Goal: Task Accomplishment & Management: Manage account settings

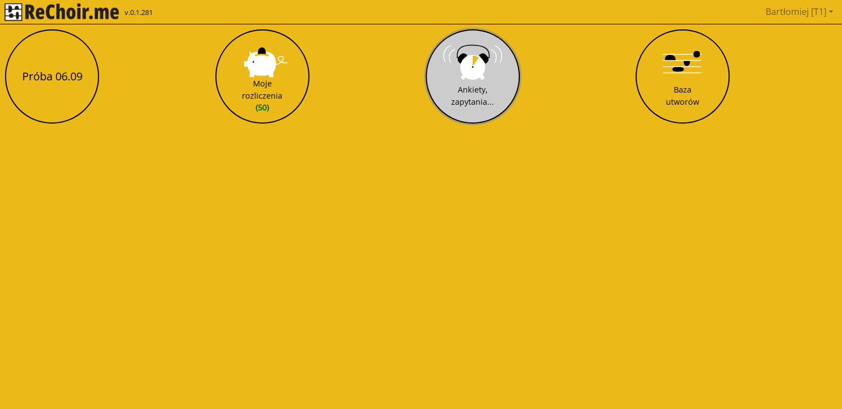
click at [487, 69] on button "Ankiety, zapytania..." at bounding box center [473, 76] width 94 height 94
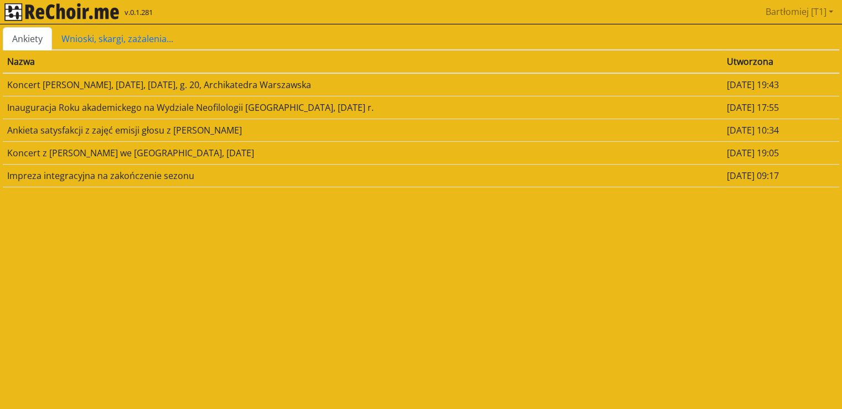
click at [122, 129] on td "Ankieta satysfakcji z zajęć emisji głosu z [PERSON_NAME]" at bounding box center [363, 129] width 720 height 23
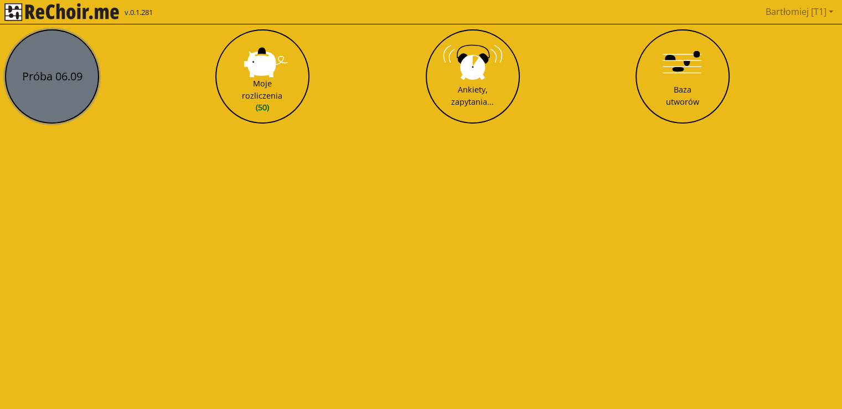
click at [71, 79] on button "Próba 06.09" at bounding box center [52, 76] width 94 height 94
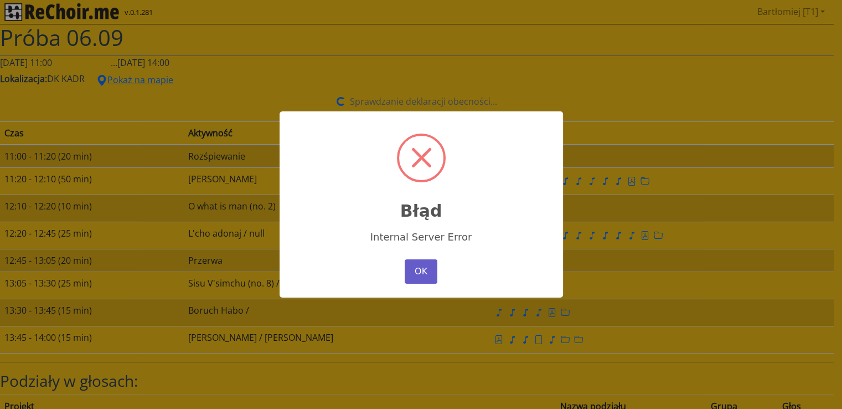
click at [415, 269] on button "OK" at bounding box center [421, 271] width 32 height 24
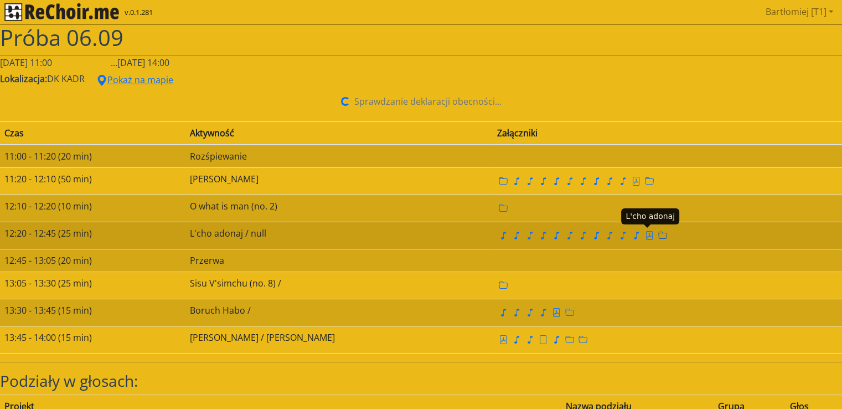
click at [659, 231] on icon "folder" at bounding box center [663, 234] width 9 height 7
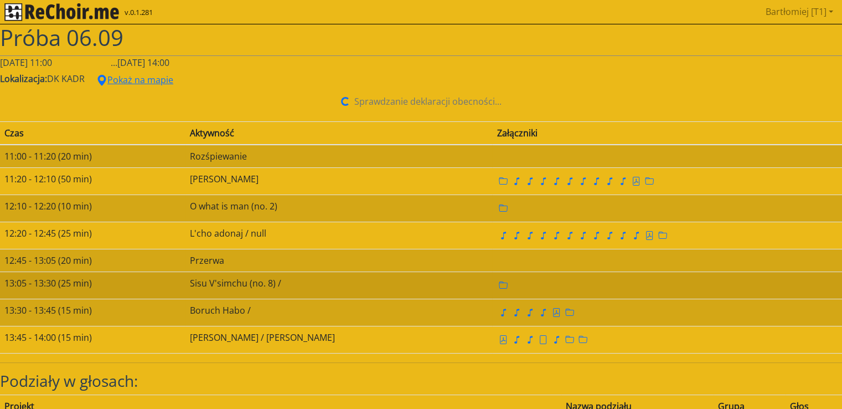
click at [34, 285] on td "13:05 - 13:30 (25 min)" at bounding box center [92, 284] width 185 height 27
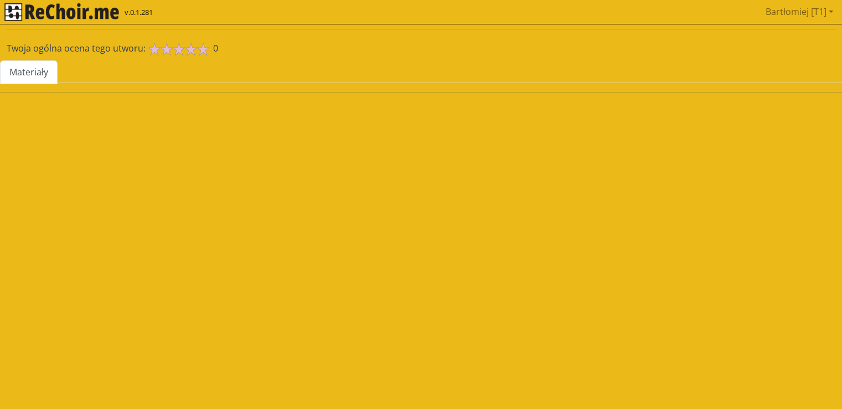
click at [34, 101] on html "v.0.1.281 [PERSON_NAME] [T1] Pobierz link do kalendarza Wyloguj Twoja ogólna oc…" at bounding box center [421, 50] width 842 height 101
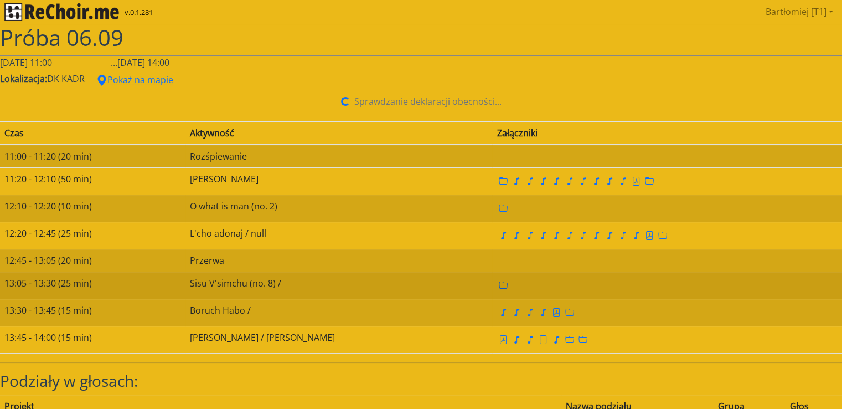
click at [499, 281] on icon "folder" at bounding box center [503, 285] width 9 height 9
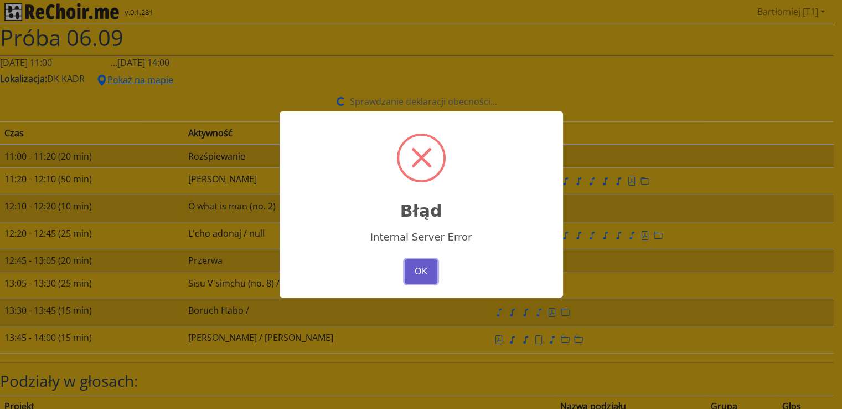
click at [416, 271] on button "OK" at bounding box center [421, 271] width 32 height 24
